Goal: Information Seeking & Learning: Learn about a topic

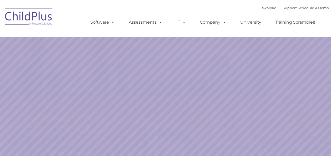
select select "MEDIUM"
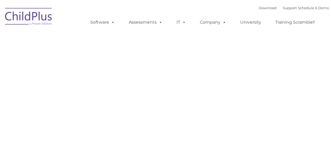
type input ""
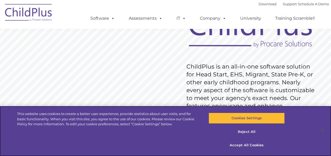
scroll to position [52, 0]
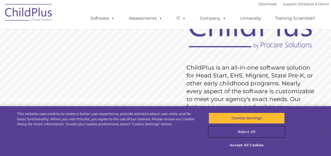
click at [248, 131] on button "Reject All" at bounding box center [247, 132] width 76 height 11
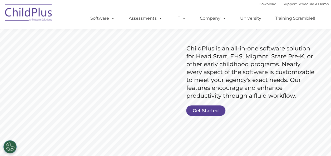
scroll to position [74, 0]
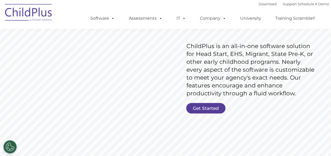
click at [208, 103] on rs-slide "Request Pricing ChildPlus is an all-in-one software solution for Head Start, EH…" at bounding box center [165, 62] width 331 height 237
click at [202, 108] on link "Get Started" at bounding box center [205, 108] width 39 height 11
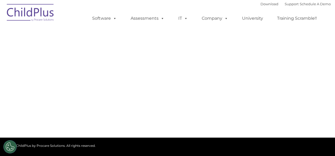
type input ""
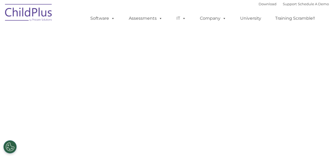
select select "MEDIUM"
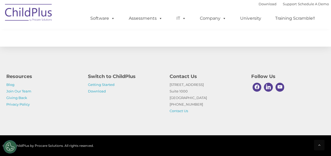
scroll to position [300, 0]
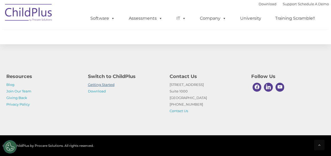
click at [101, 85] on link "Getting Started" at bounding box center [101, 85] width 27 height 4
click at [95, 91] on link "Download" at bounding box center [97, 91] width 18 height 4
